Goal: Go to known website: Access a specific website the user already knows

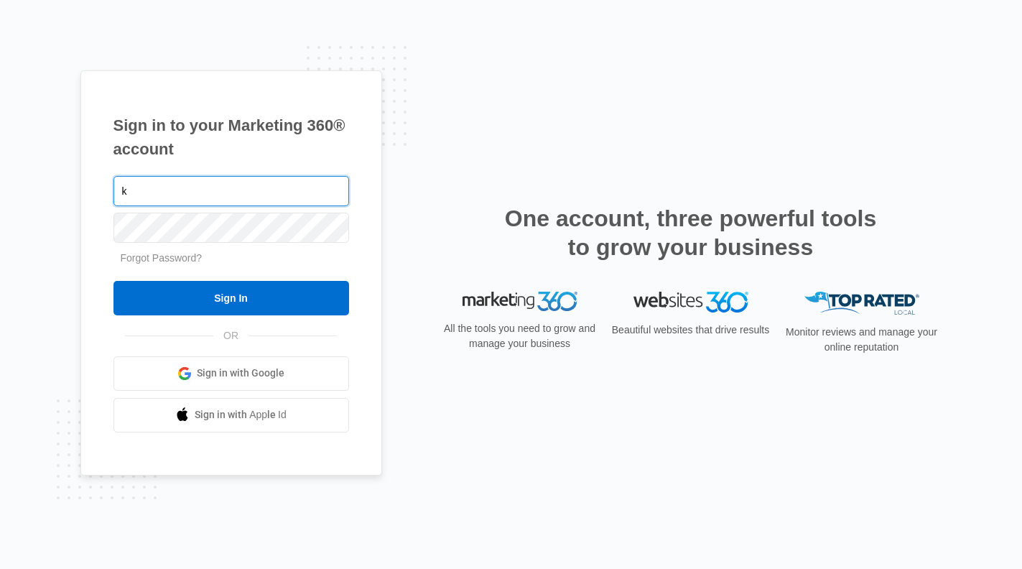
type input "[PERSON_NAME][EMAIL_ADDRESS][DOMAIN_NAME]"
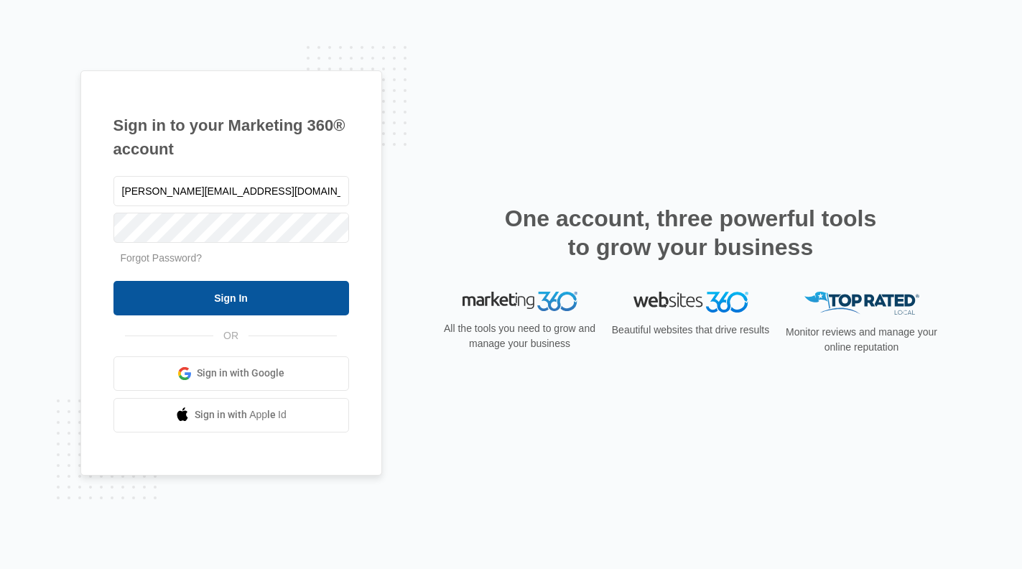
click at [255, 293] on input "Sign In" at bounding box center [231, 298] width 236 height 34
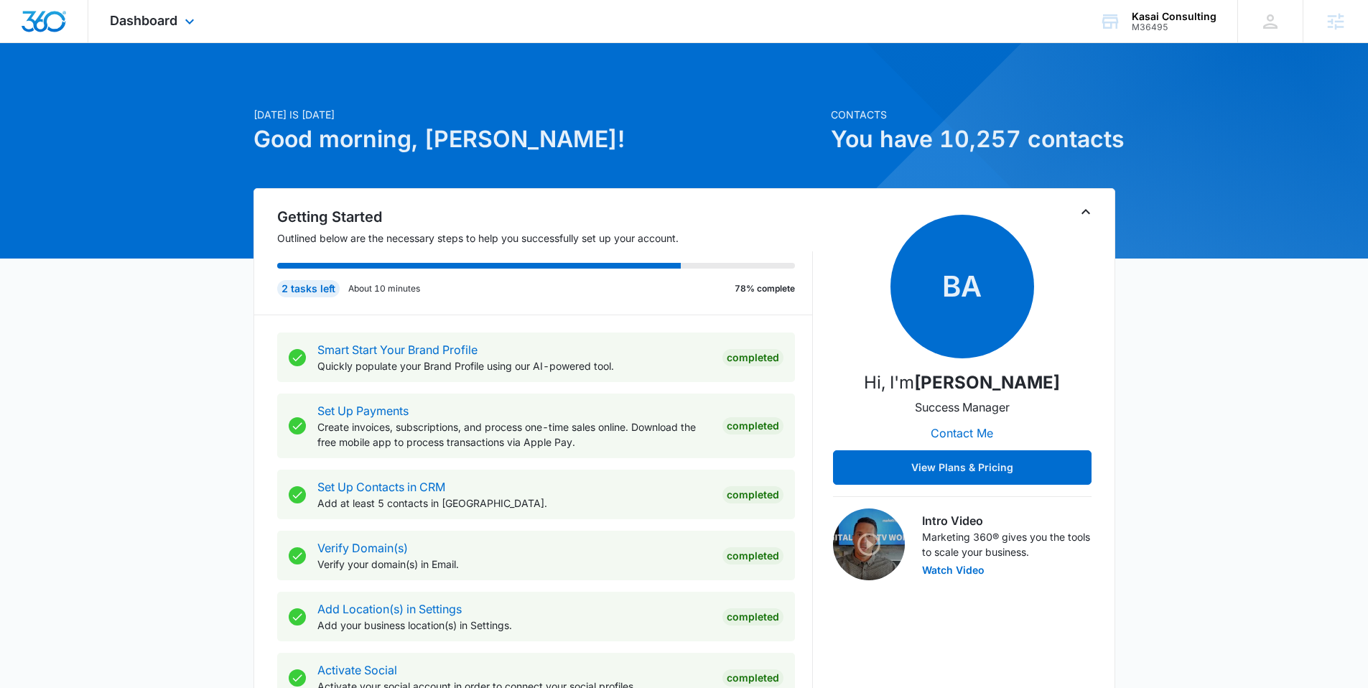
click at [182, 30] on div "Dashboard Apps Reputation Websites Forms CRM Email Social Shop Content Ads Inte…" at bounding box center [153, 21] width 131 height 42
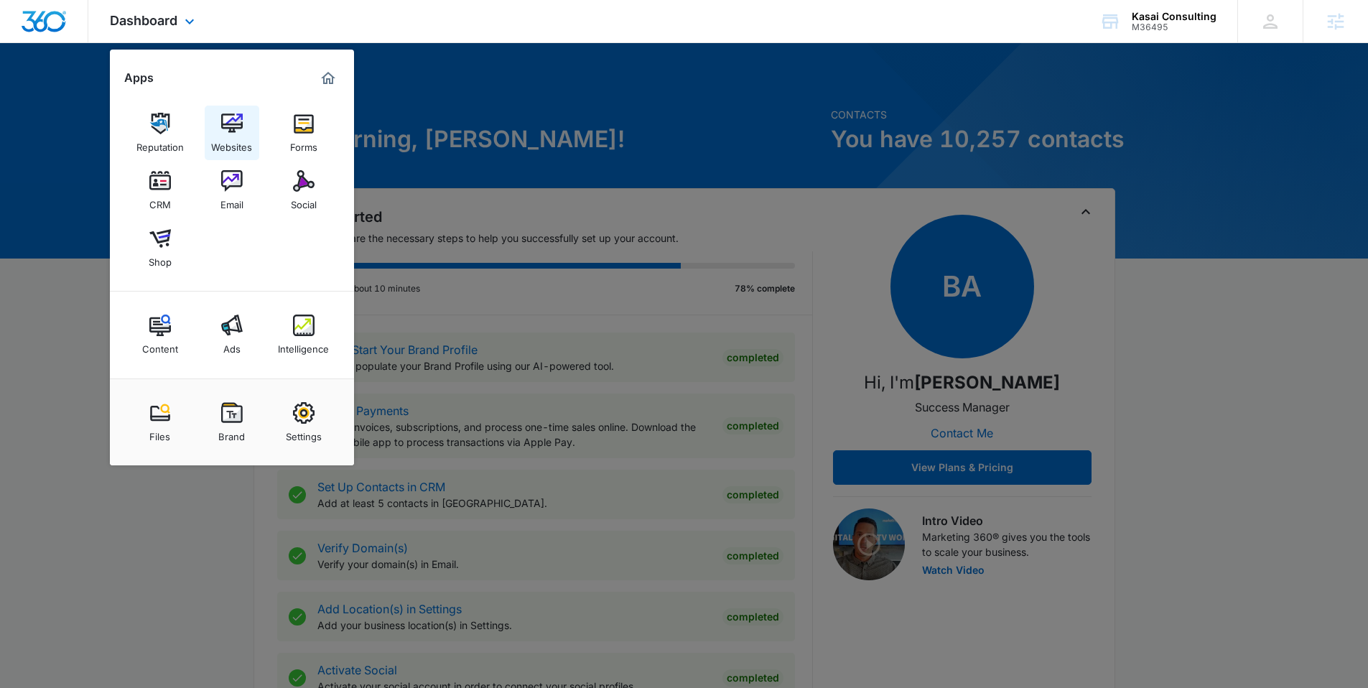
click at [225, 135] on div "Websites" at bounding box center [231, 143] width 41 height 19
